Goal: Task Accomplishment & Management: Manage account settings

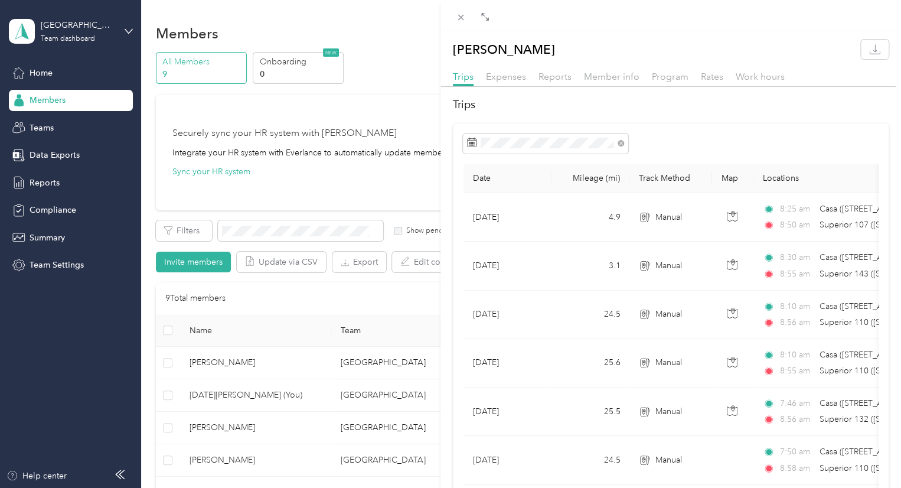
scroll to position [236, 0]
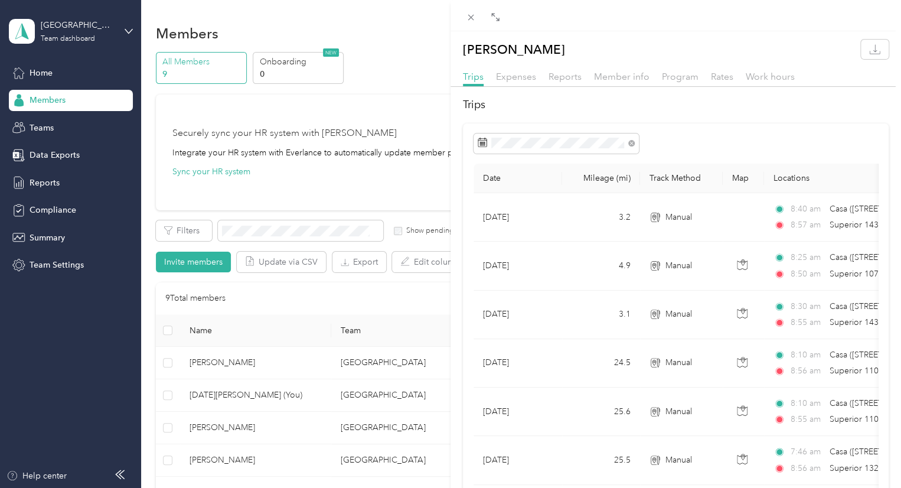
click at [231, 363] on div "Joseline Sanchez Trips Expenses Reports Member info Program Rates Work hours Tr…" at bounding box center [450, 244] width 901 height 488
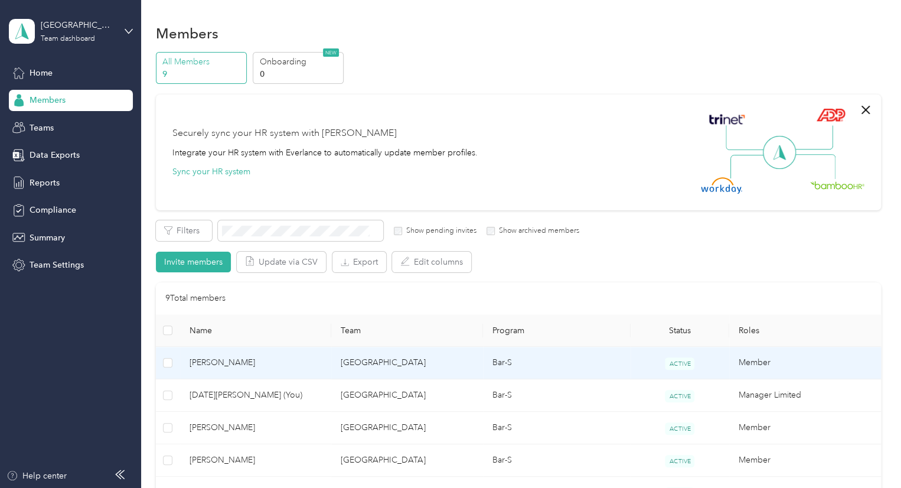
click at [217, 363] on span "[PERSON_NAME]" at bounding box center [255, 362] width 133 height 13
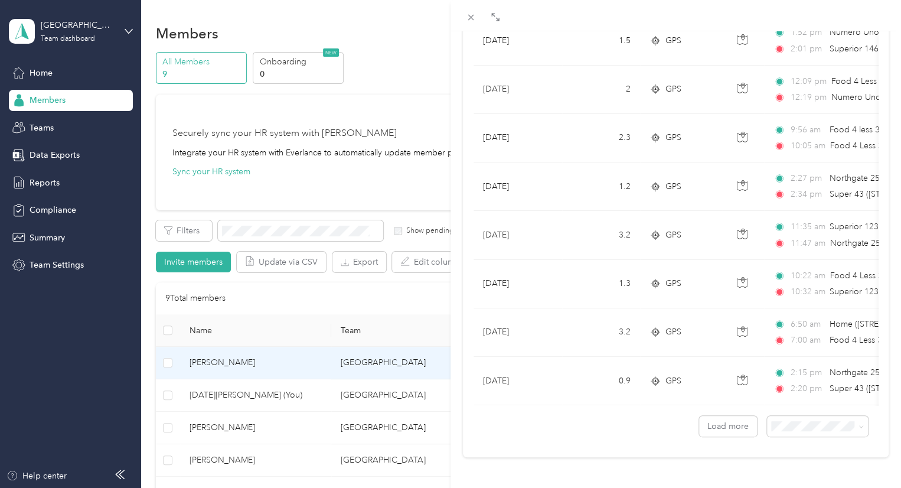
scroll to position [1017, 0]
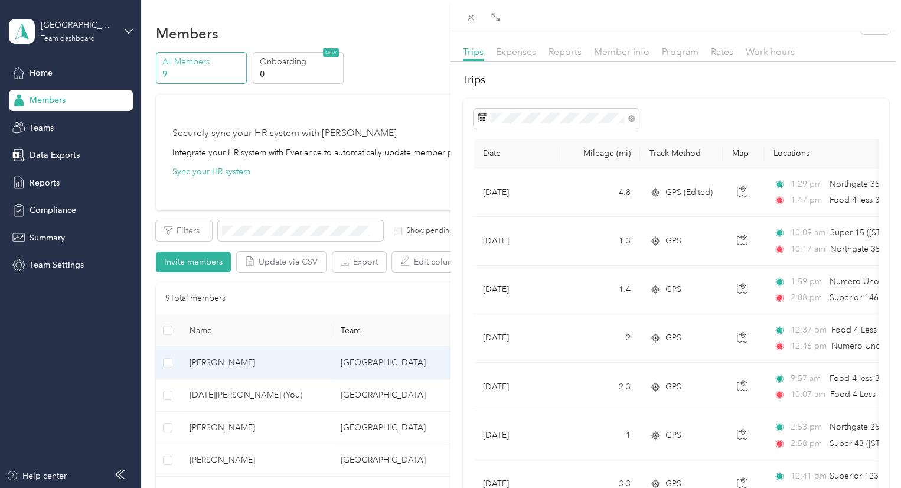
scroll to position [0, 0]
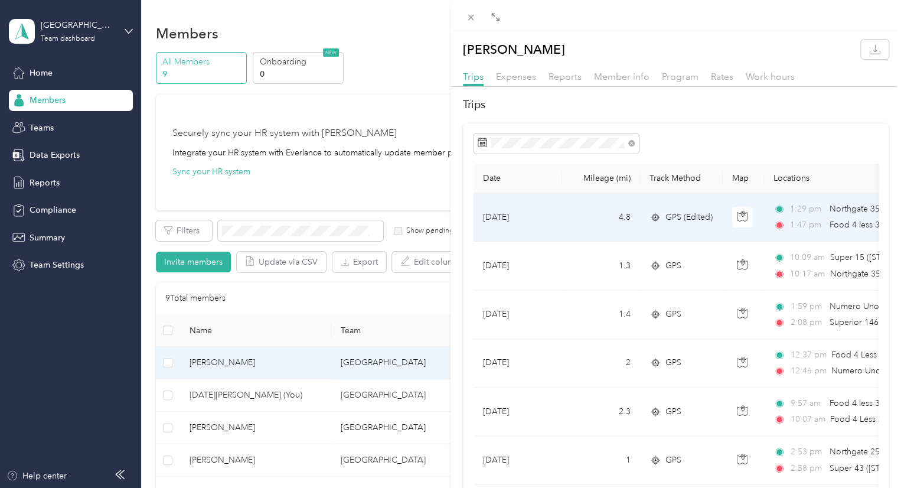
click at [821, 216] on div "1:29 pm Northgate 35 (10801 S Prairie Ave, Inglewood, CA) 1:47 pm Food 4 less 3…" at bounding box center [897, 216] width 248 height 29
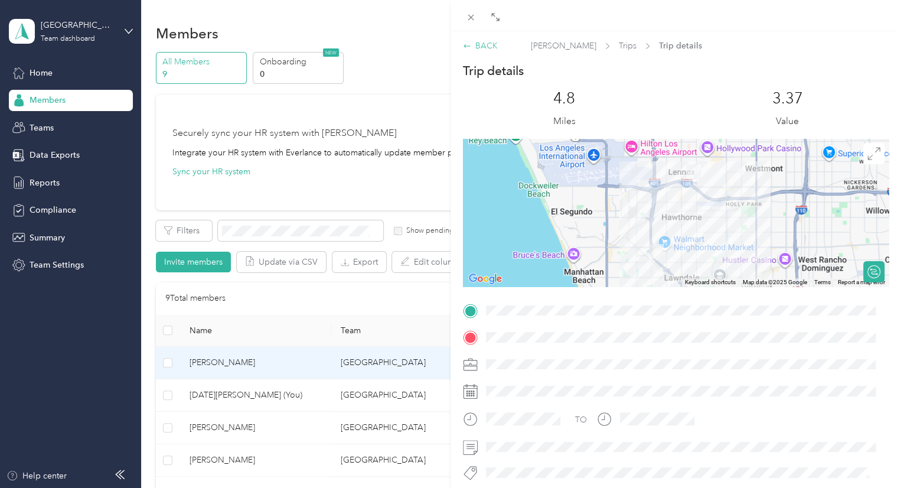
click at [477, 48] on div "BACK" at bounding box center [480, 46] width 35 height 12
